Goal: Find specific page/section: Find specific page/section

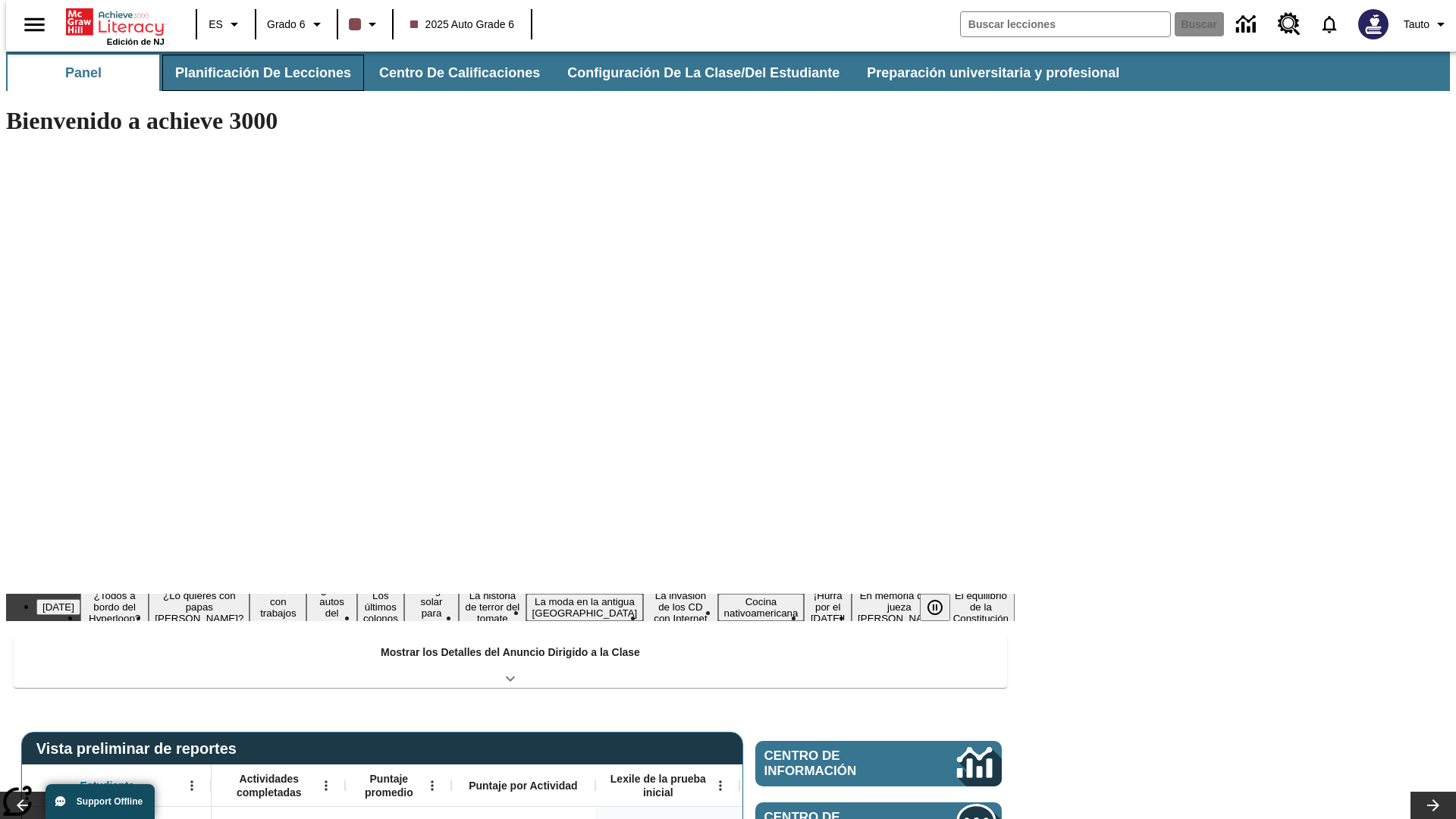
click at [254, 73] on button "Planificación de lecciones" at bounding box center [263, 73] width 202 height 36
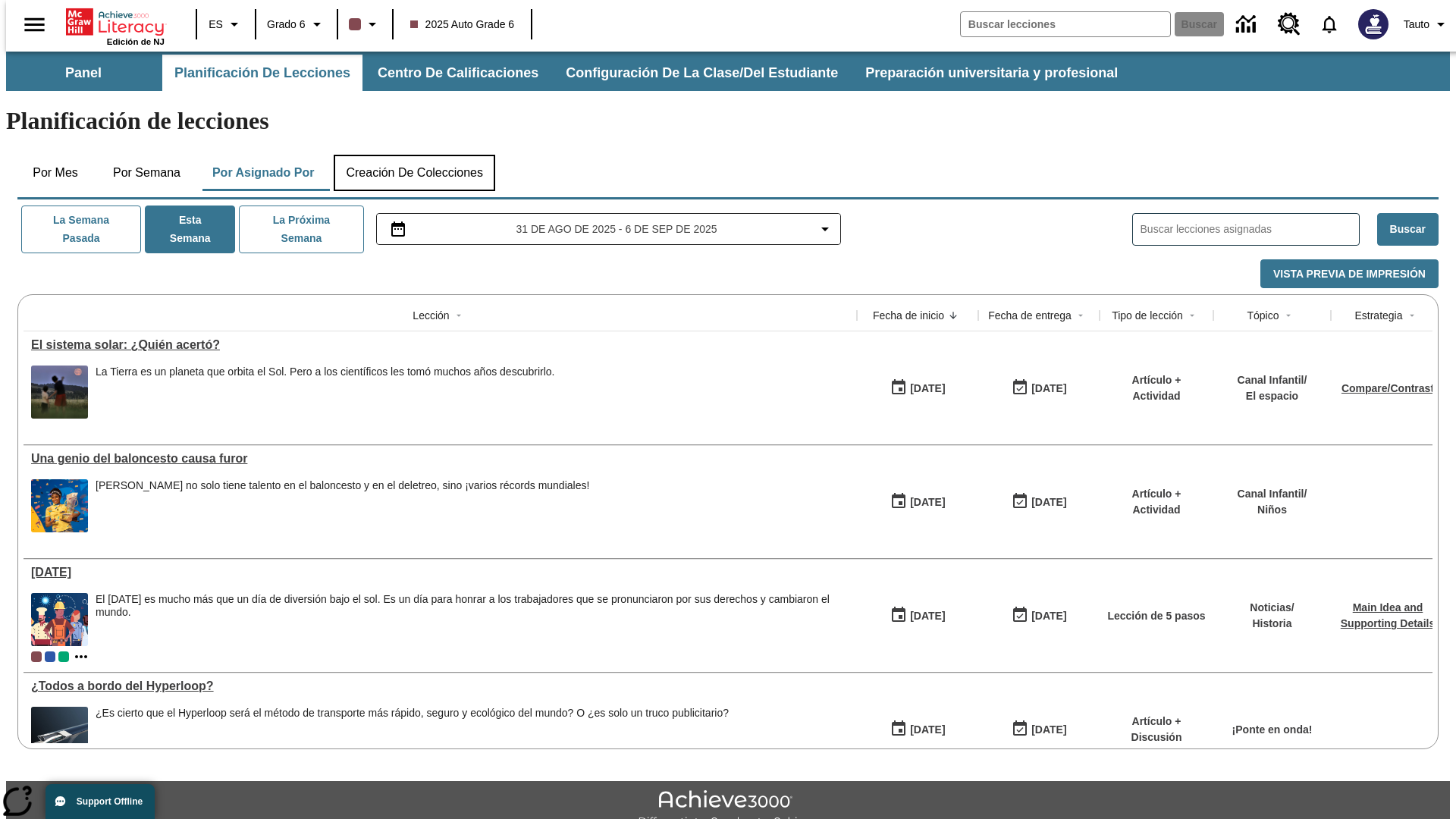
click at [414, 155] on button "Creación de colecciones" at bounding box center [414, 172] width 162 height 36
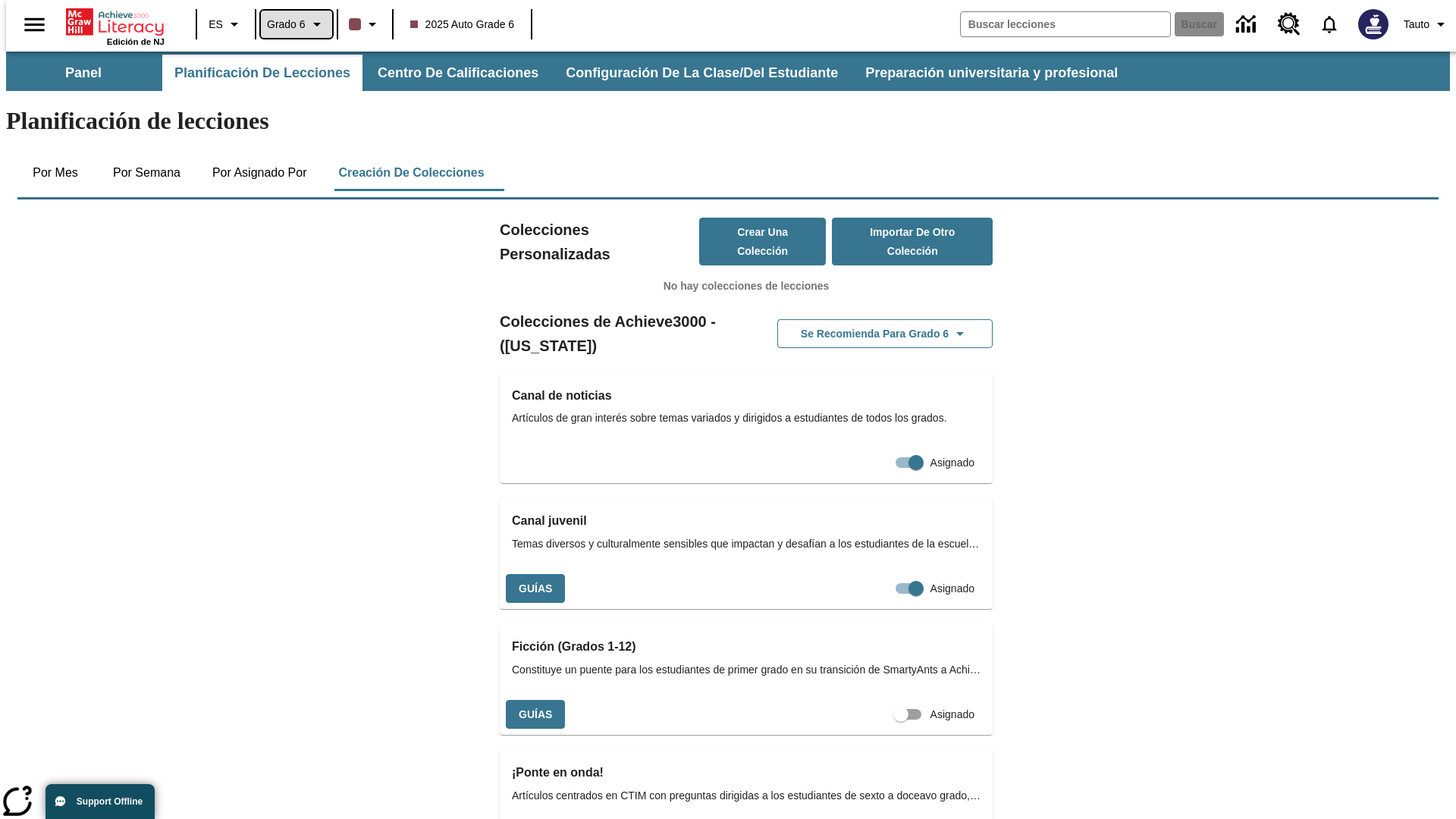
click at [291, 24] on span "Grado 6" at bounding box center [286, 25] width 39 height 16
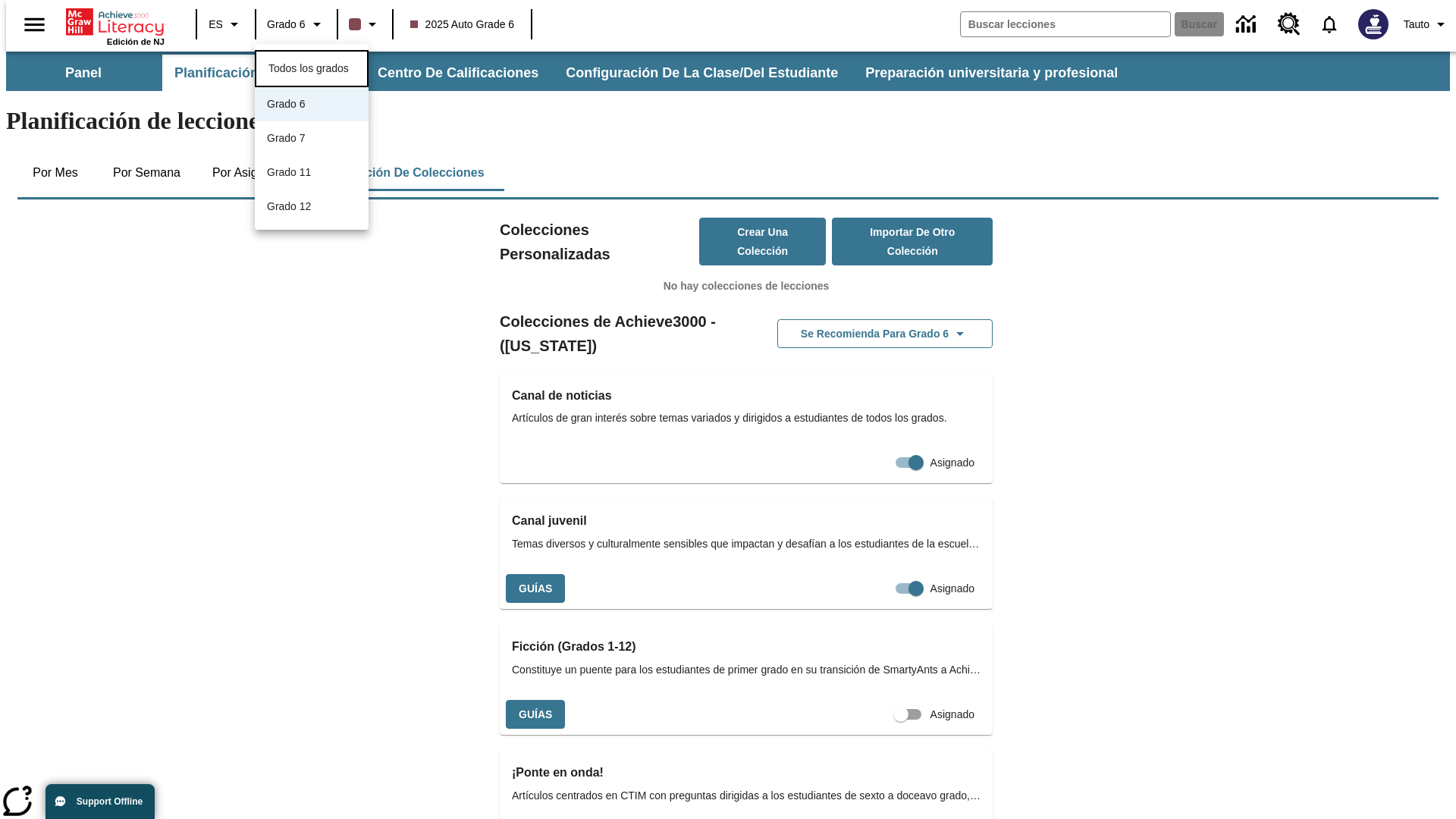
click at [311, 66] on span "Todos los grados" at bounding box center [308, 68] width 80 height 12
